Goal: Find specific page/section

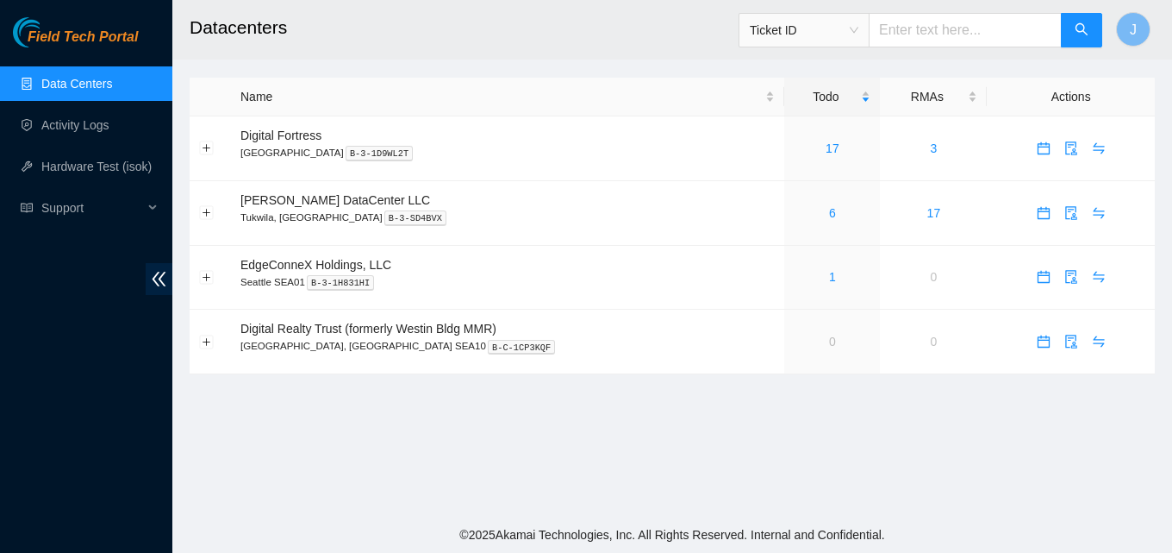
click at [87, 77] on link "Data Centers" at bounding box center [76, 84] width 71 height 14
click at [206, 145] on button "Expand row" at bounding box center [207, 148] width 14 height 14
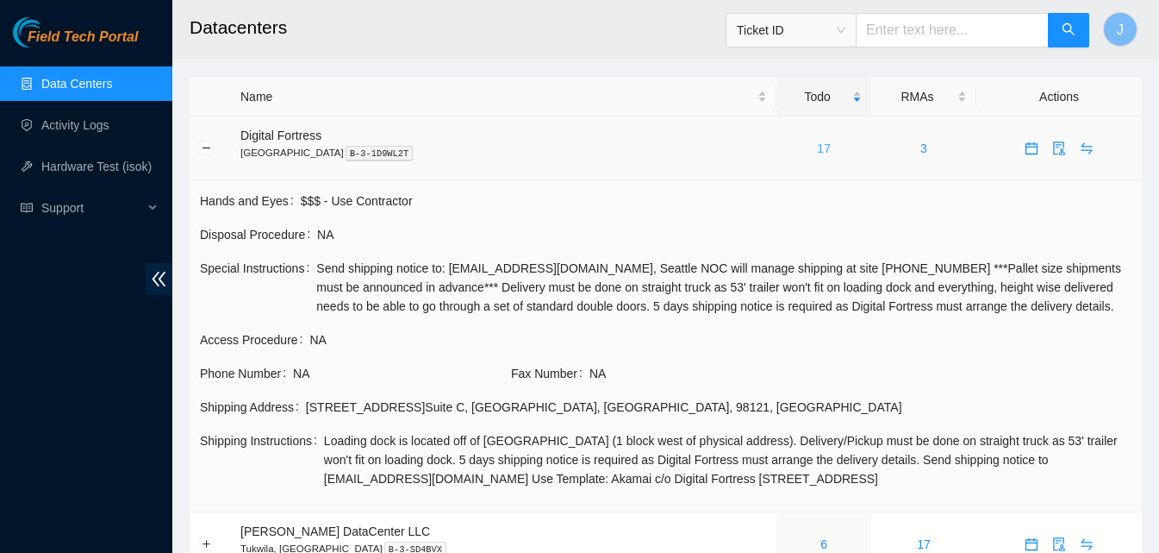
click at [817, 150] on link "17" at bounding box center [824, 148] width 14 height 14
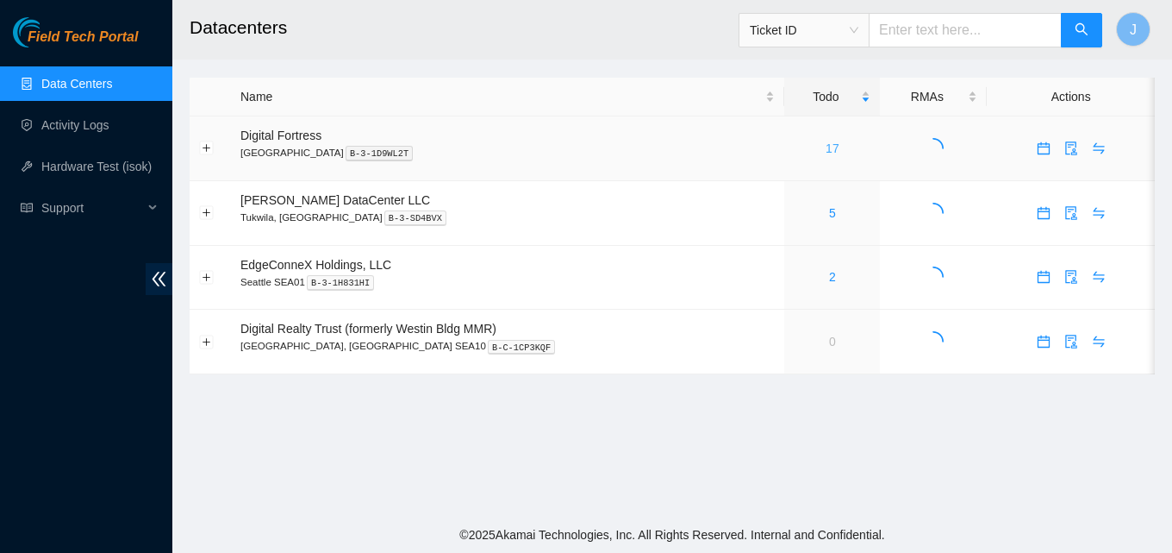
click at [826, 149] on link "17" at bounding box center [833, 148] width 14 height 14
